Goal: Information Seeking & Learning: Learn about a topic

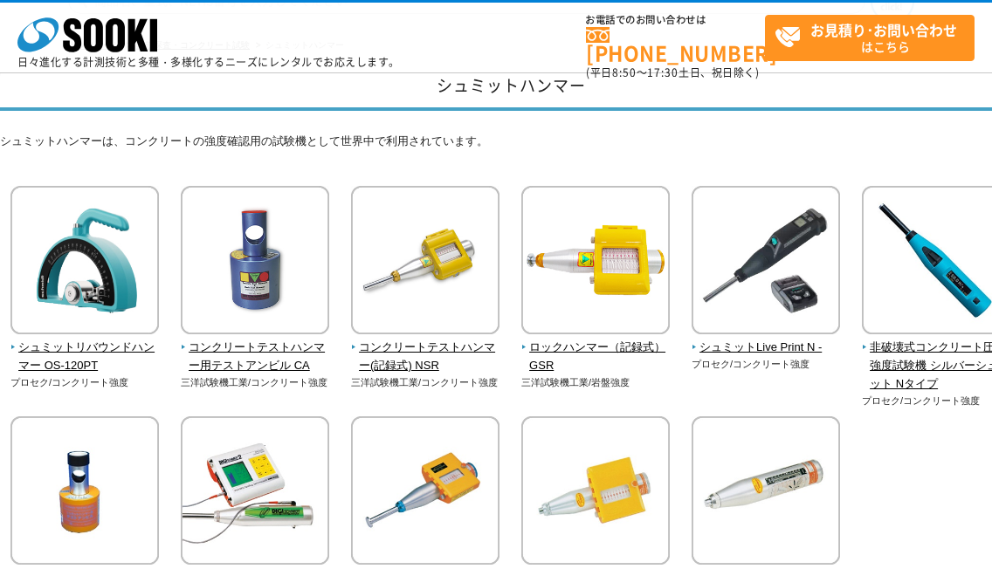
scroll to position [175, 0]
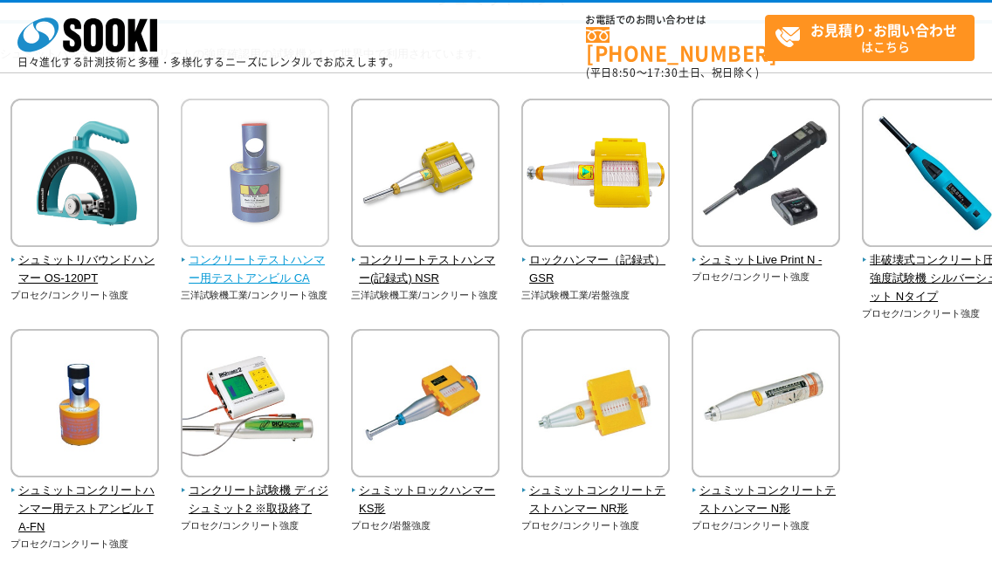
click at [292, 256] on span "コンクリートテストハンマー用テストアンビル CA" at bounding box center [255, 269] width 149 height 37
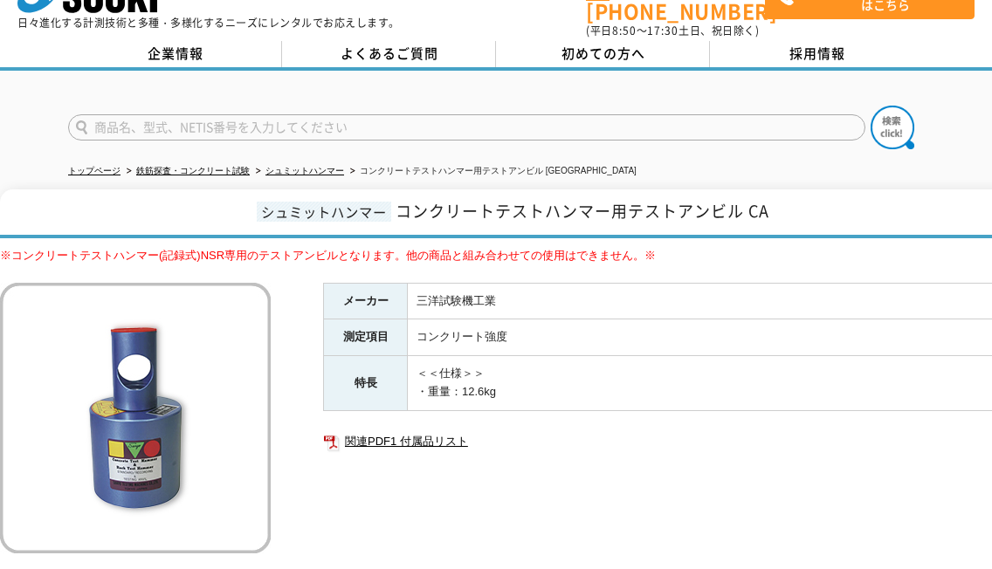
scroll to position [17, 0]
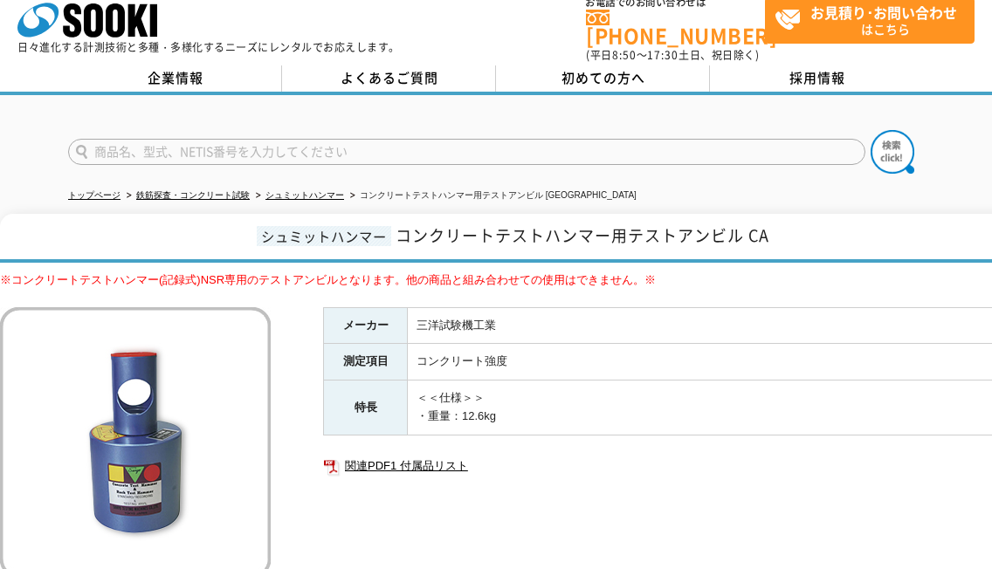
click at [10, 403] on img at bounding box center [135, 442] width 271 height 271
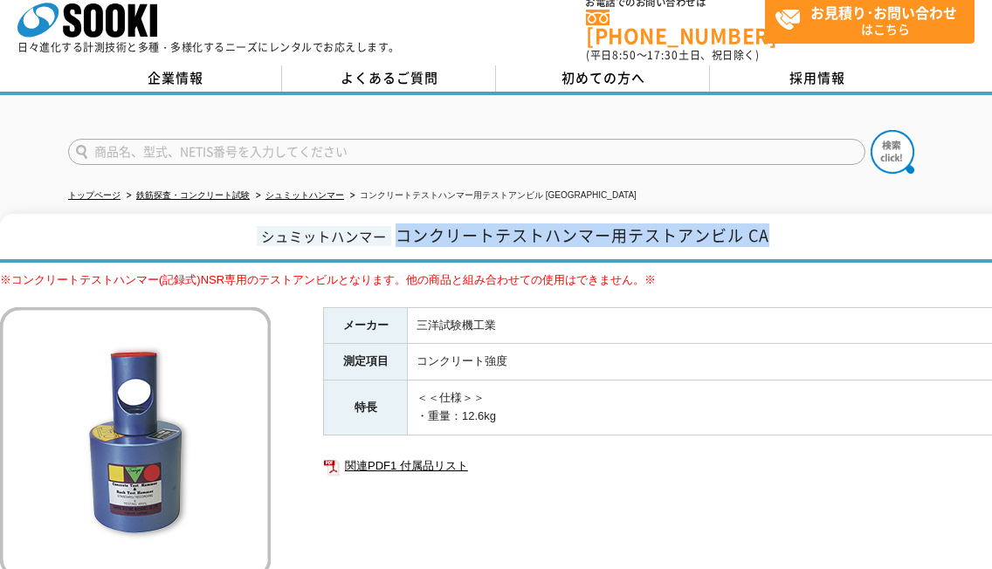
drag, startPoint x: 403, startPoint y: 220, endPoint x: 781, endPoint y: 221, distance: 378.1
click at [781, 221] on h1 "シュミットハンマー コンクリートテストハンマー用テストアンビル CA" at bounding box center [511, 238] width 1022 height 49
drag, startPoint x: 781, startPoint y: 221, endPoint x: 744, endPoint y: 228, distance: 37.3
copy span "コンクリートテストハンマー用テストアンビル CA"
click at [30, 333] on img at bounding box center [135, 442] width 271 height 271
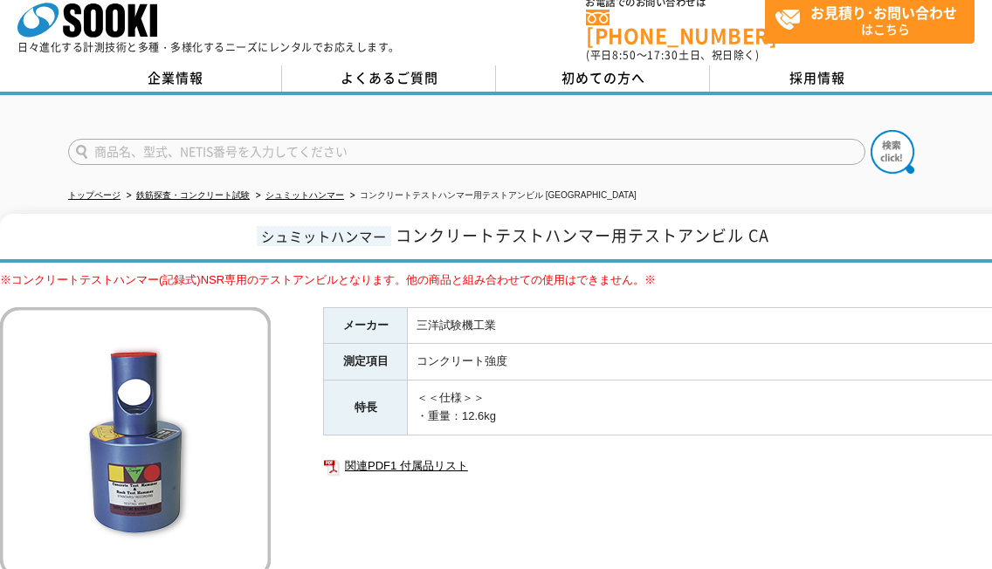
click at [262, 228] on span "シュミットハンマー" at bounding box center [324, 236] width 134 height 20
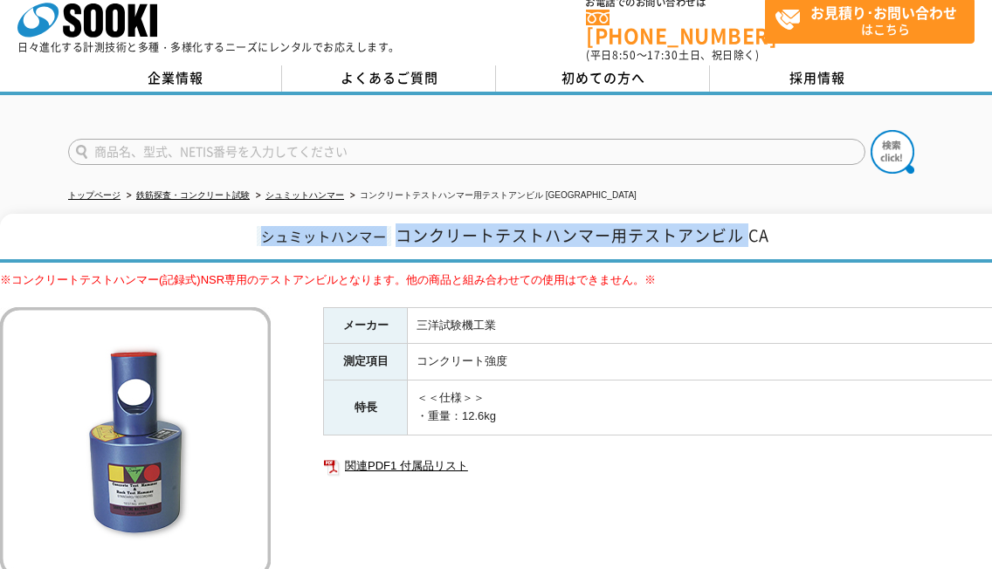
drag, startPoint x: 265, startPoint y: 228, endPoint x: 746, endPoint y: 231, distance: 480.2
click at [747, 230] on h1 "シュミットハンマー コンクリートテストハンマー用テストアンビル CA" at bounding box center [511, 238] width 1022 height 49
drag, startPoint x: 746, startPoint y: 231, endPoint x: 719, endPoint y: 231, distance: 27.1
copy h1 "シュミットハンマー コンクリートテストハンマー用テストアンビル"
